Goal: Transaction & Acquisition: Subscribe to service/newsletter

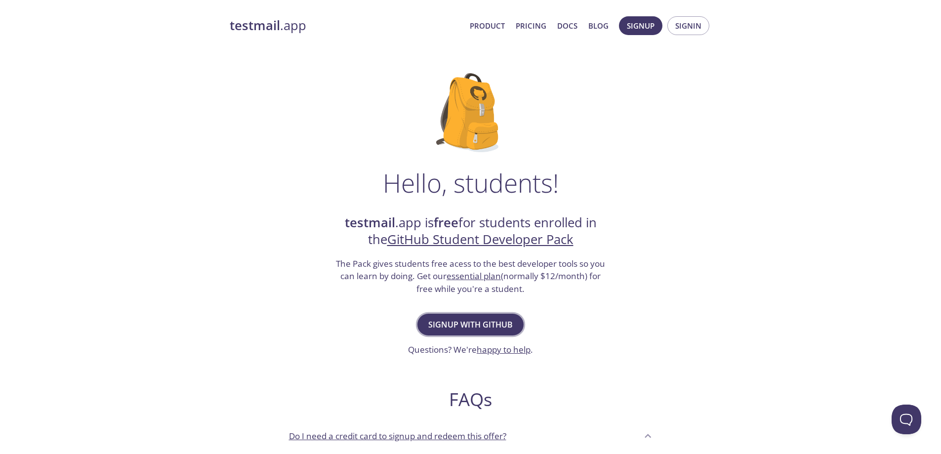
click at [474, 331] on span "Signup with GitHub" at bounding box center [470, 325] width 84 height 14
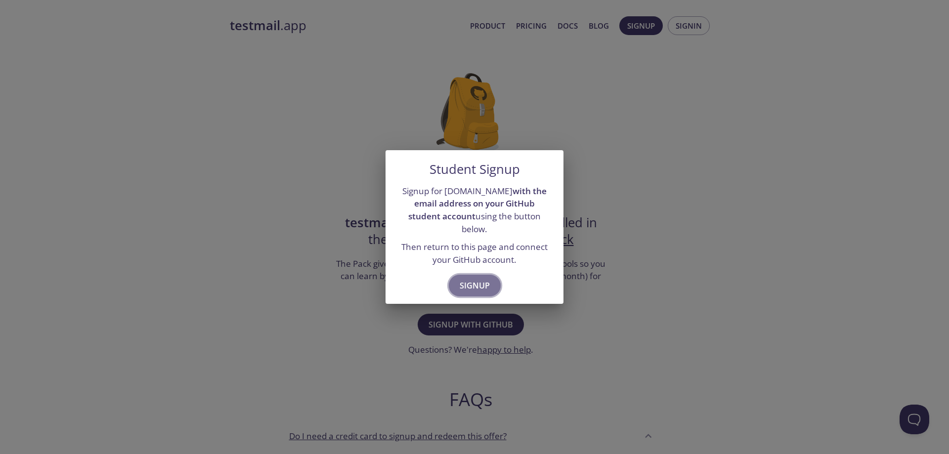
click at [474, 292] on span "Signup" at bounding box center [474, 286] width 30 height 14
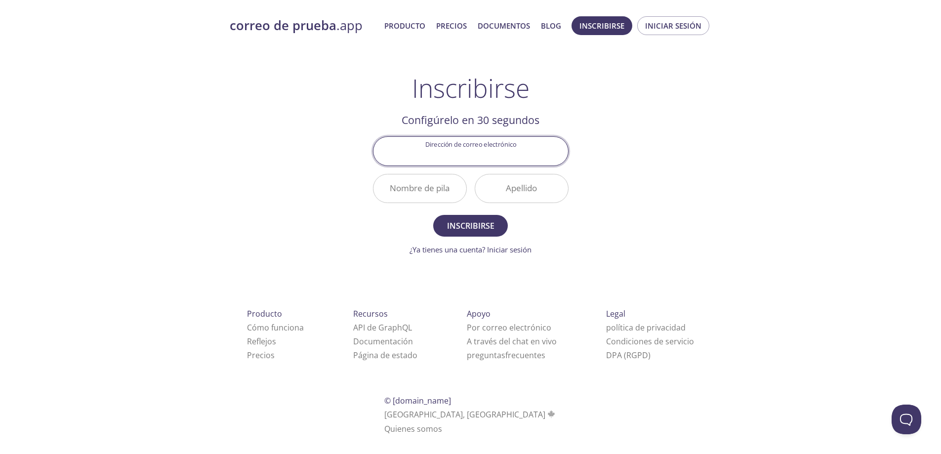
click at [514, 165] on input "Dirección de correo electrónico" at bounding box center [470, 151] width 195 height 28
type input "u24222630@utp.edu.pe"
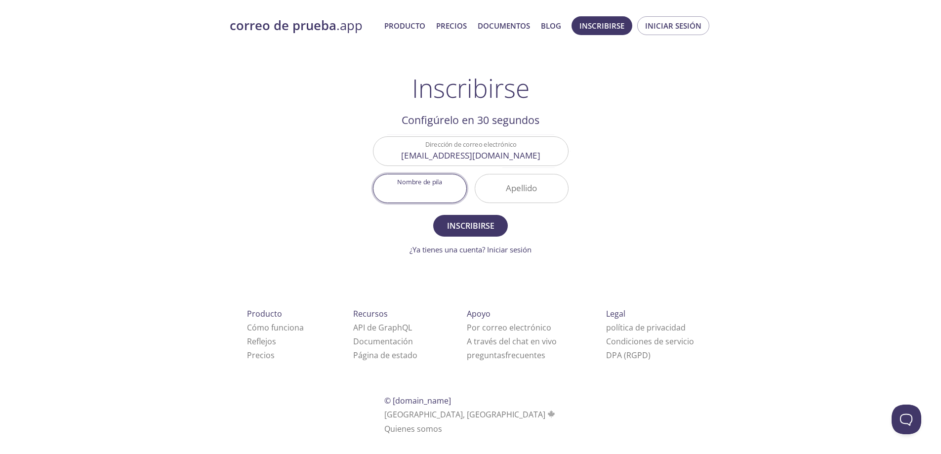
click at [415, 203] on input "Nombre de pila" at bounding box center [419, 188] width 93 height 28
type input "Juvenal"
type input "TarrilloHerrera"
click at [463, 231] on font "Inscribirse" at bounding box center [470, 225] width 47 height 11
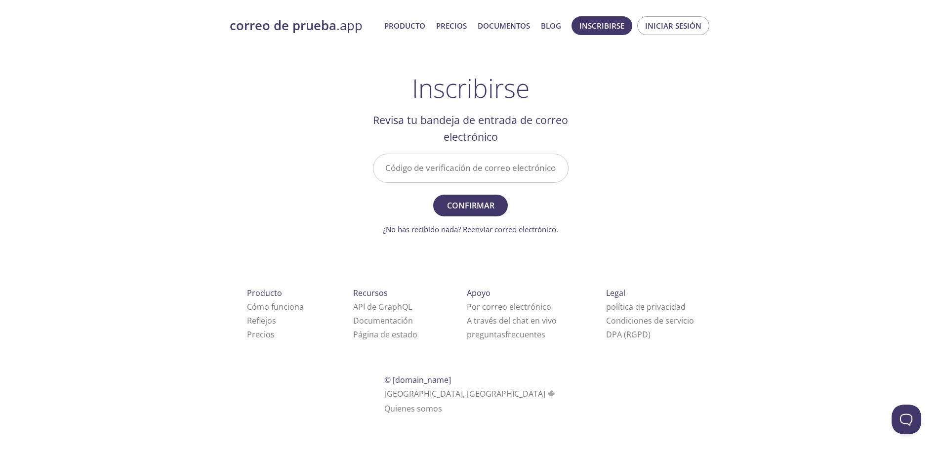
click at [428, 182] on input "Código de verificación de correo electrónico" at bounding box center [470, 168] width 195 height 28
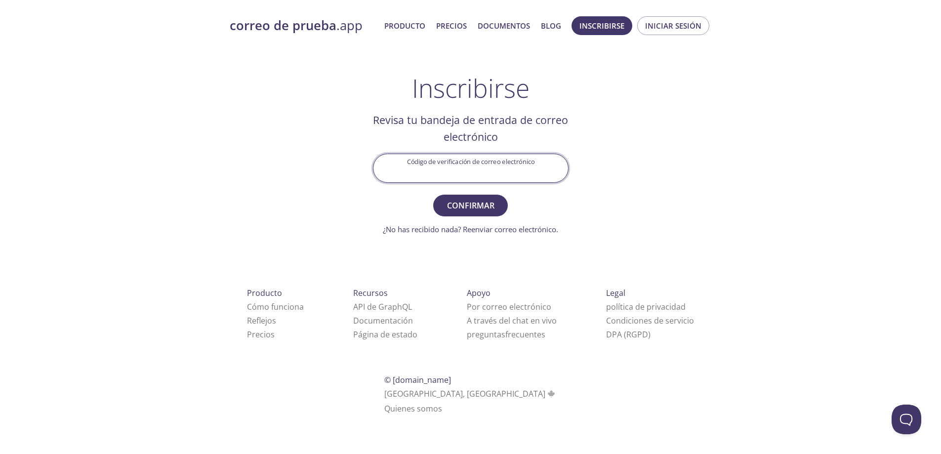
paste input "6ZAN526"
type input "6ZAN526"
click at [476, 211] on font "Confirmar" at bounding box center [470, 205] width 47 height 11
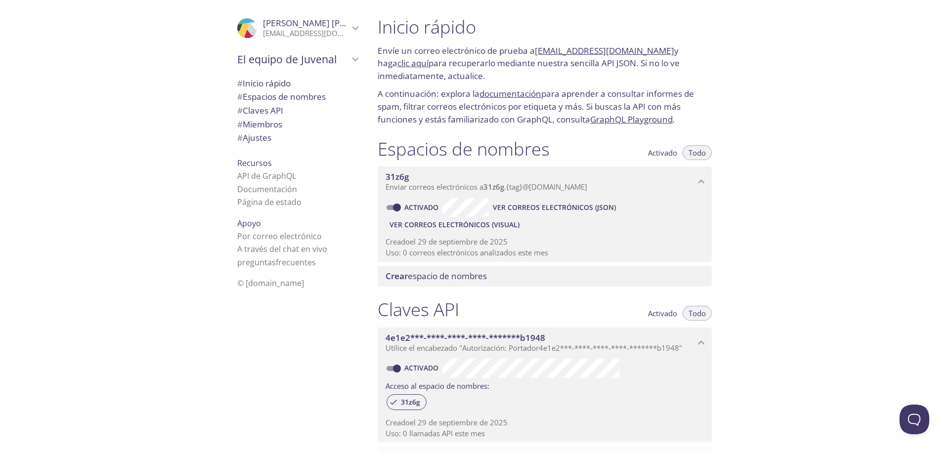
click at [428, 69] on font "clic aquí" at bounding box center [412, 62] width 31 height 11
click at [277, 116] on font "Claves API" at bounding box center [263, 110] width 41 height 11
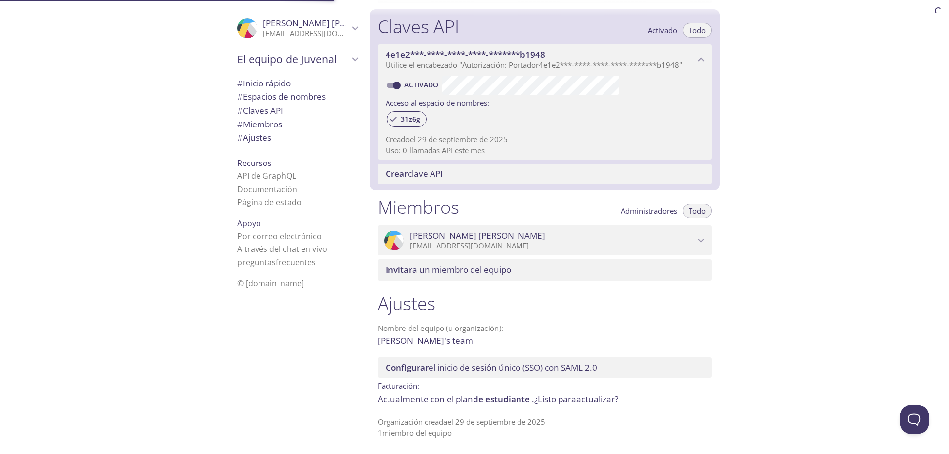
scroll to position [380, 0]
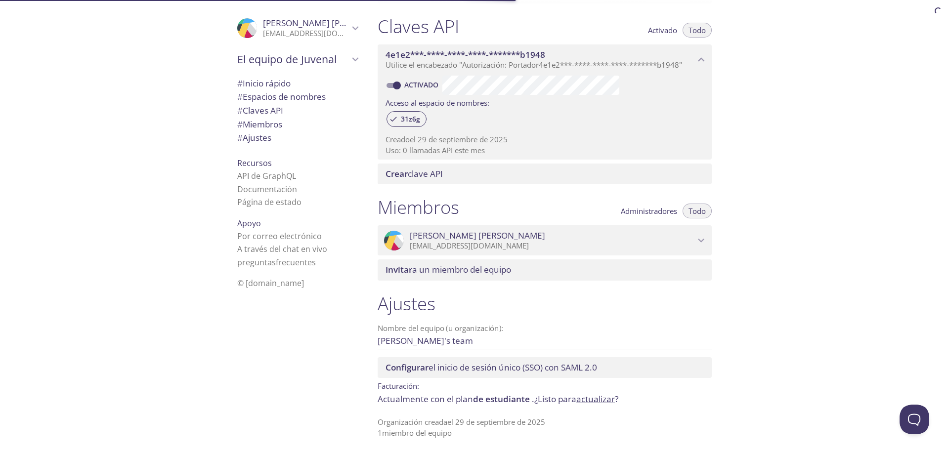
click at [279, 89] on font "Inicio rápido" at bounding box center [267, 83] width 48 height 11
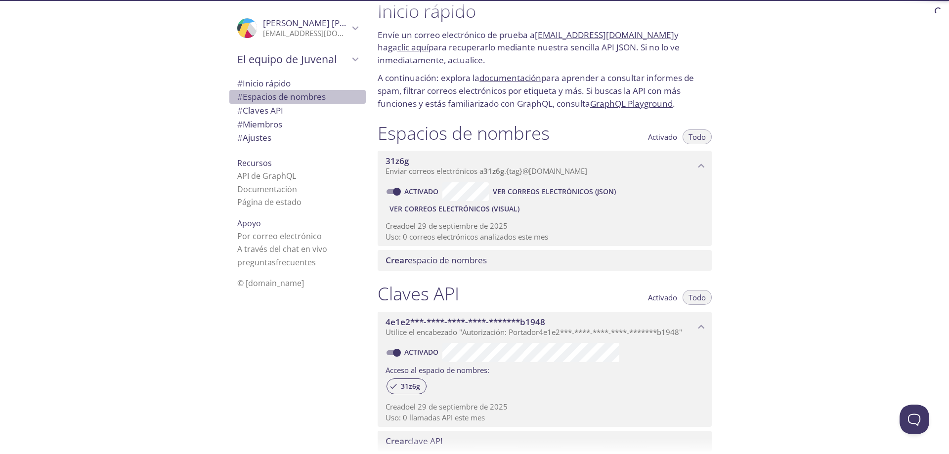
click at [302, 102] on font "Espacios de nombres" at bounding box center [284, 96] width 83 height 11
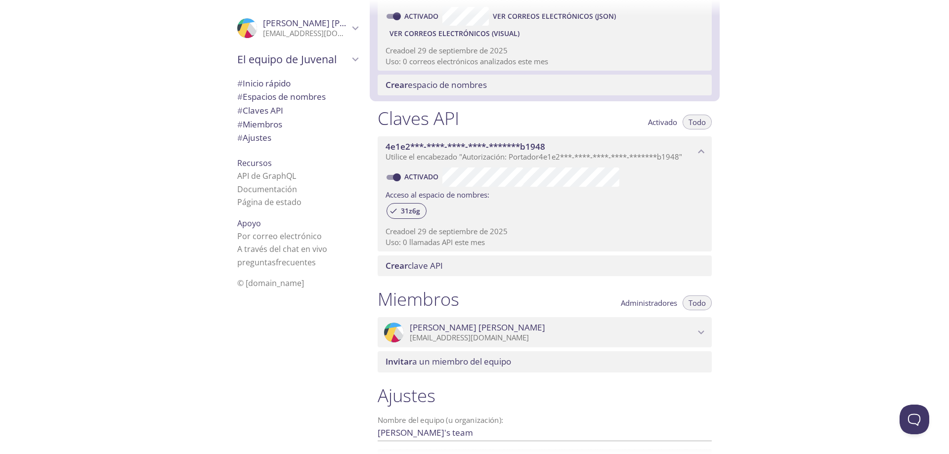
scroll to position [197, 0]
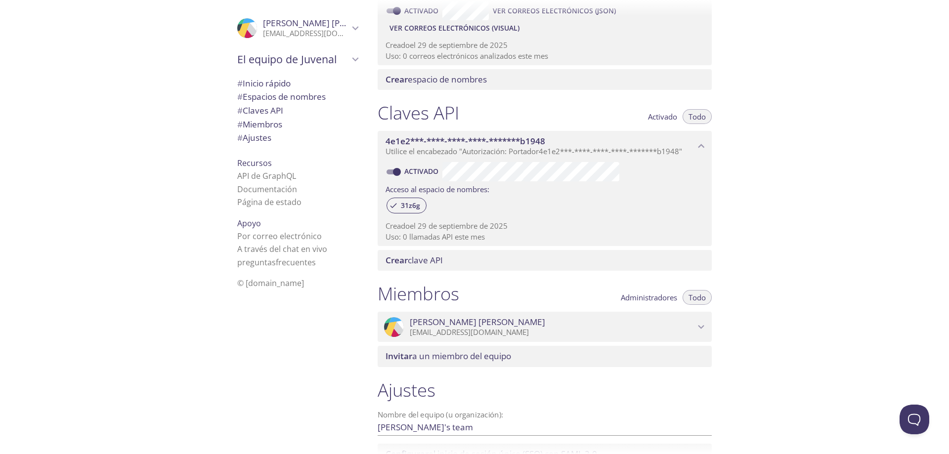
click at [475, 33] on font "Ver correos electrónicos (visual)" at bounding box center [454, 27] width 130 height 9
